Goal: Transaction & Acquisition: Purchase product/service

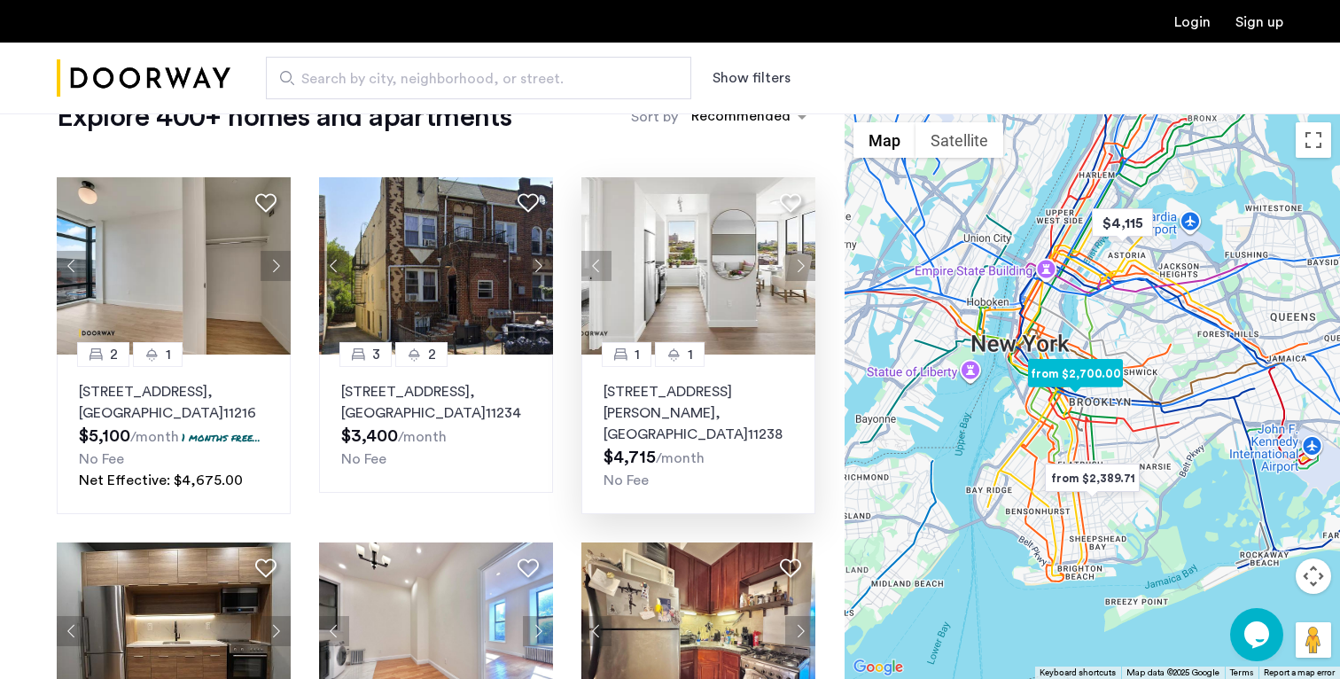
scroll to position [69, 0]
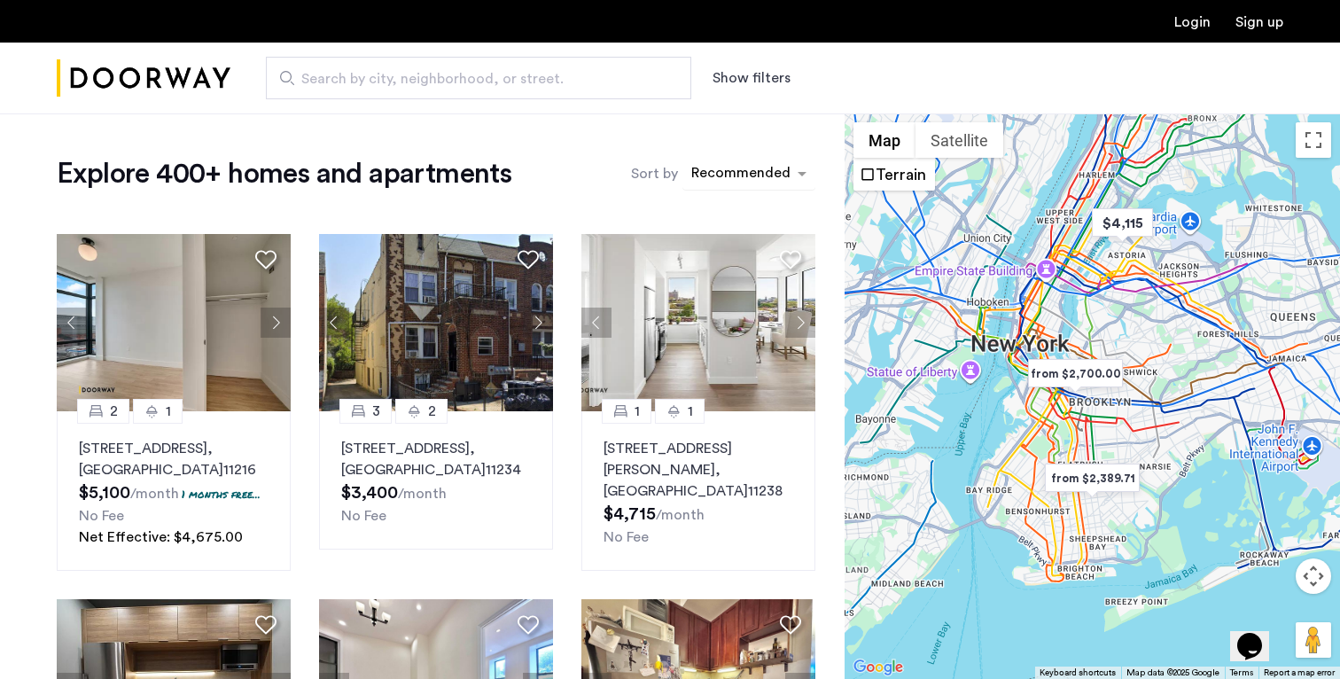
click at [750, 173] on div "sort-apartment" at bounding box center [741, 176] width 105 height 24
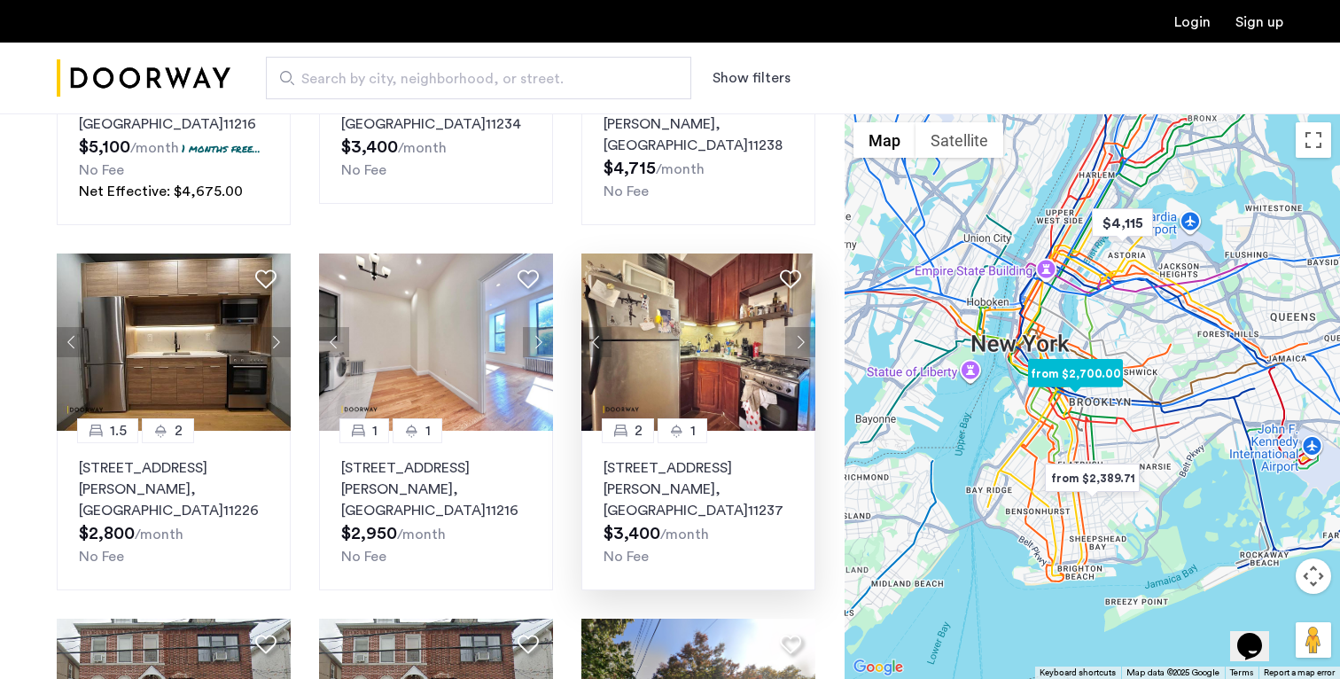
scroll to position [446, 0]
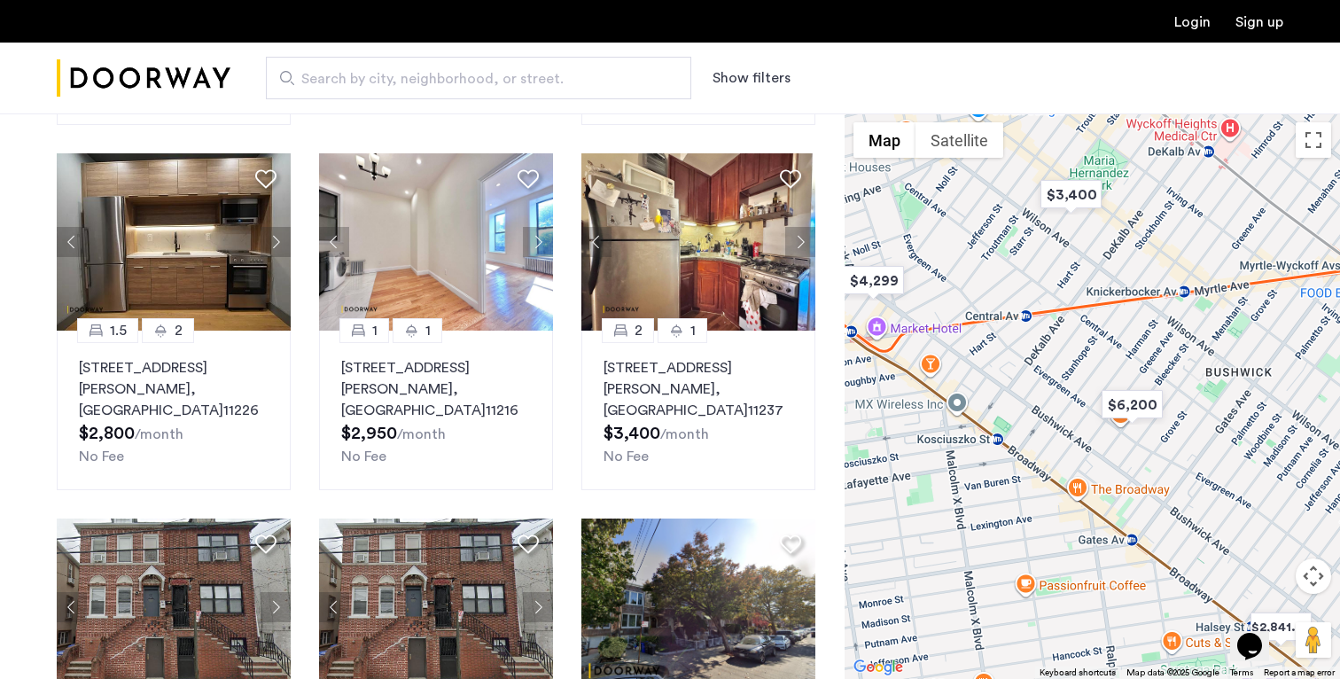
drag, startPoint x: 1009, startPoint y: 422, endPoint x: 1101, endPoint y: 463, distance: 100.3
click at [1098, 461] on div at bounding box center [1092, 395] width 495 height 565
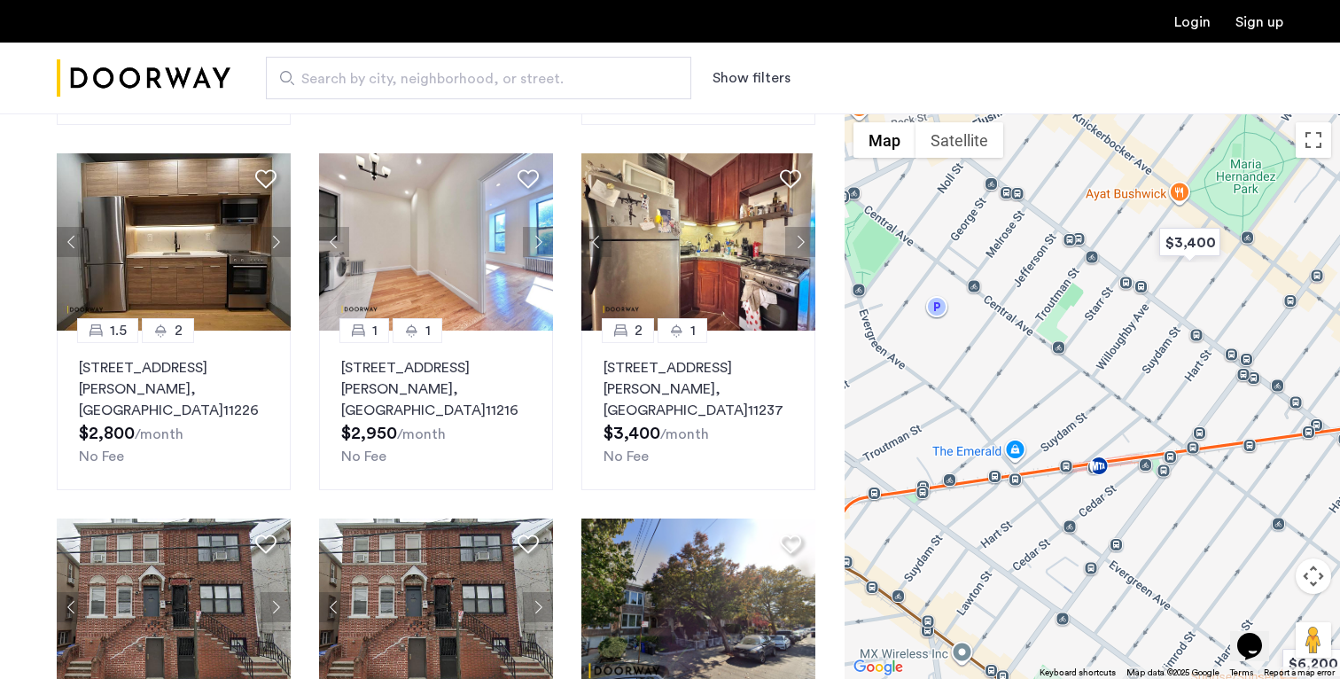
drag, startPoint x: 1034, startPoint y: 336, endPoint x: 1121, endPoint y: 572, distance: 252.0
click at [1121, 572] on div at bounding box center [1092, 395] width 495 height 565
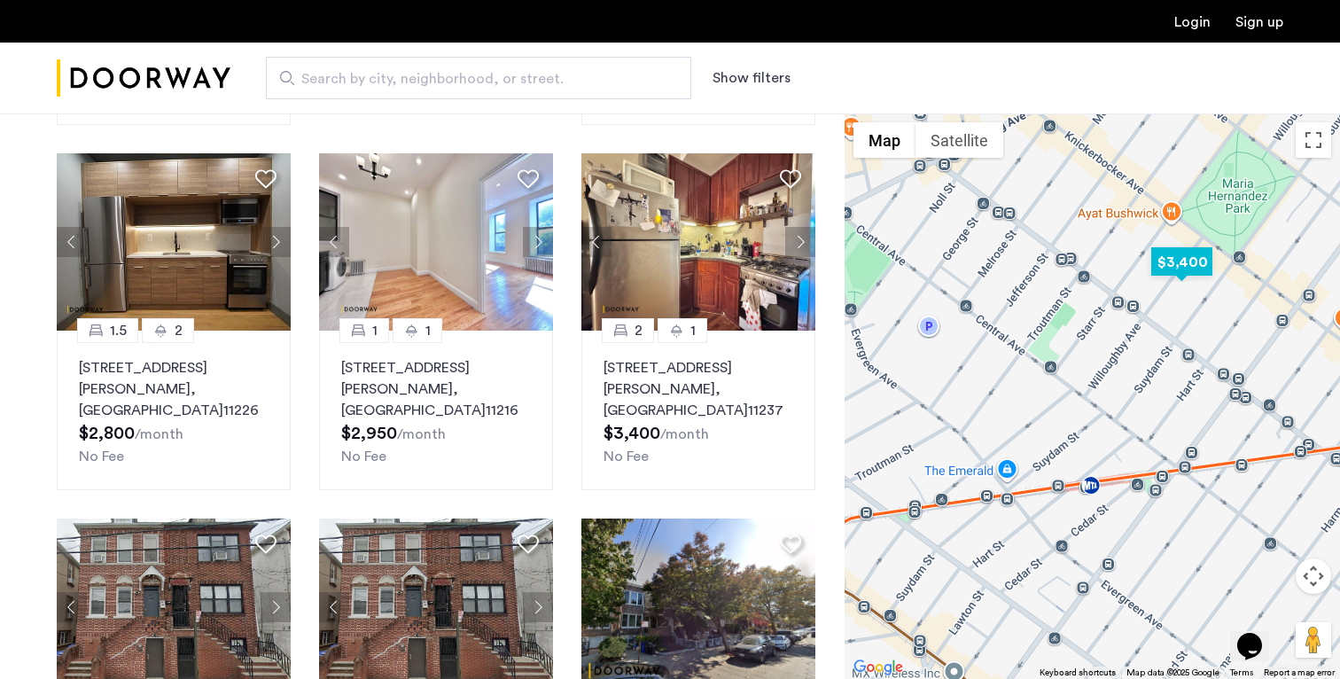
click at [1177, 266] on img "$3,400" at bounding box center [1181, 262] width 75 height 40
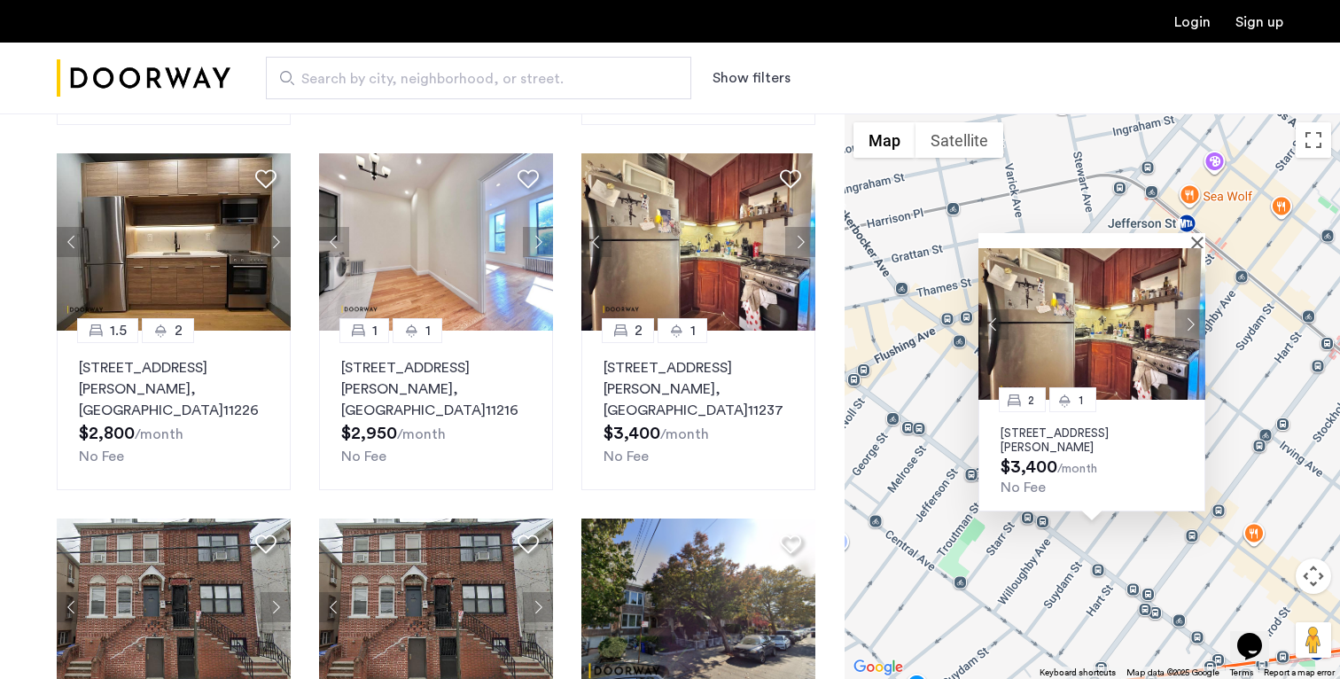
click at [1182, 323] on button "Next apartment" at bounding box center [1190, 324] width 30 height 30
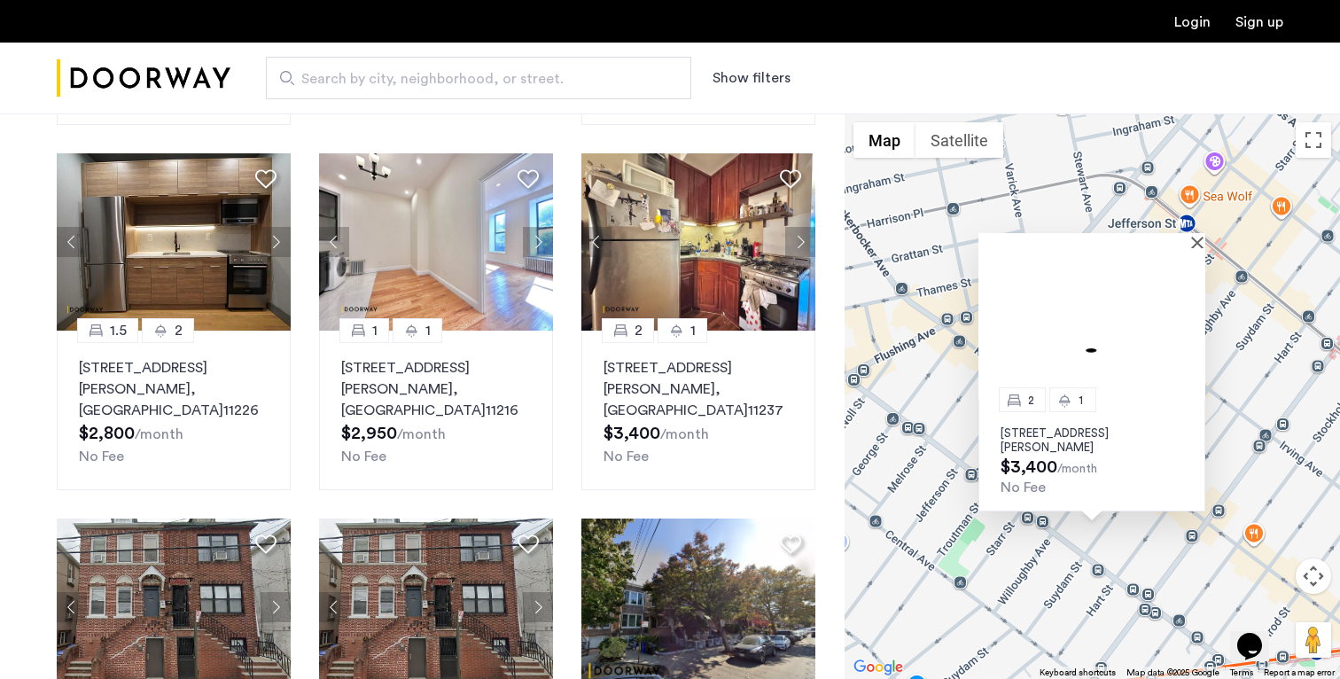
click at [1182, 323] on img at bounding box center [1091, 324] width 227 height 152
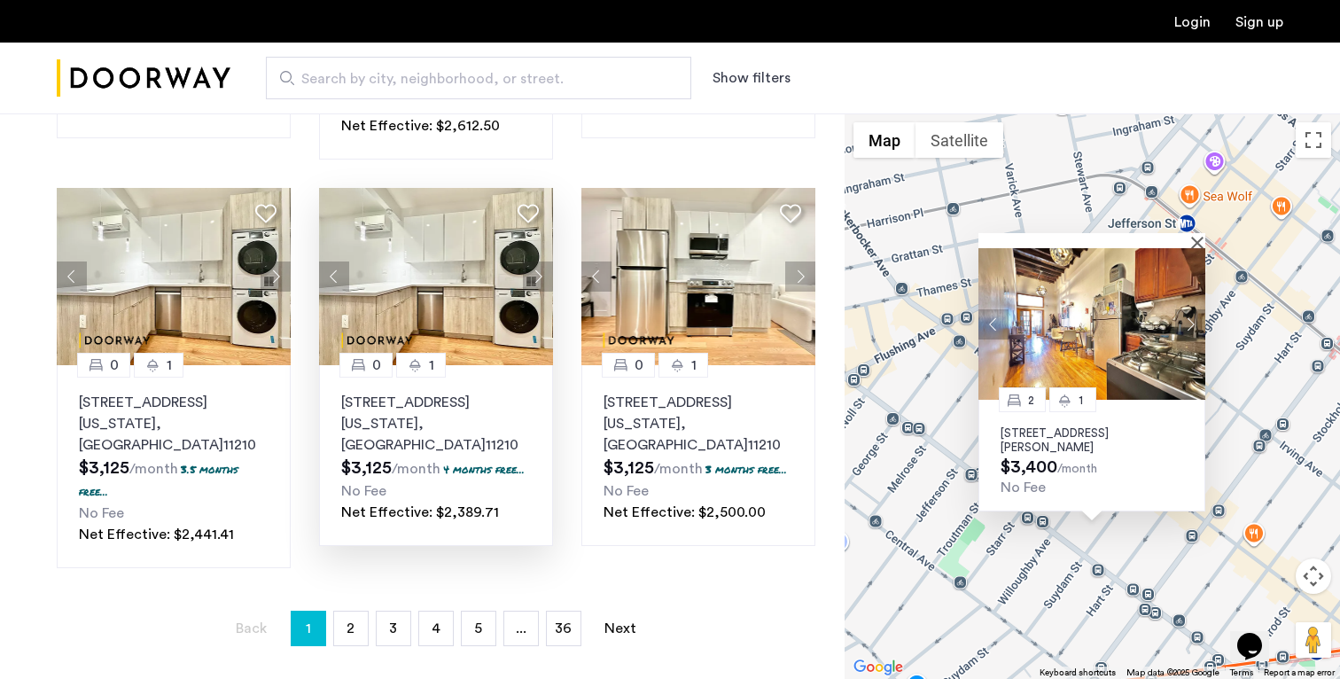
scroll to position [1139, 0]
